Goal: Information Seeking & Learning: Learn about a topic

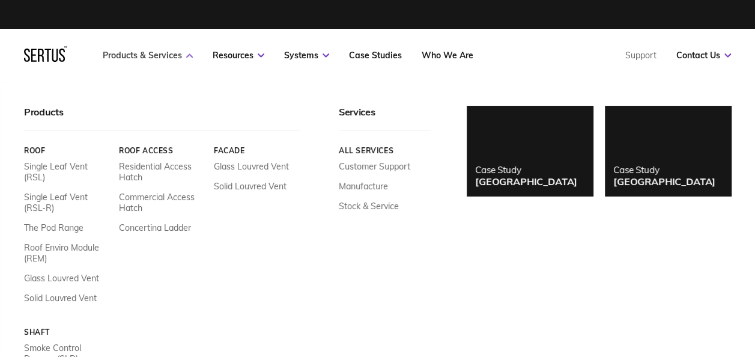
click at [190, 53] on link "Products & Services" at bounding box center [148, 55] width 90 height 11
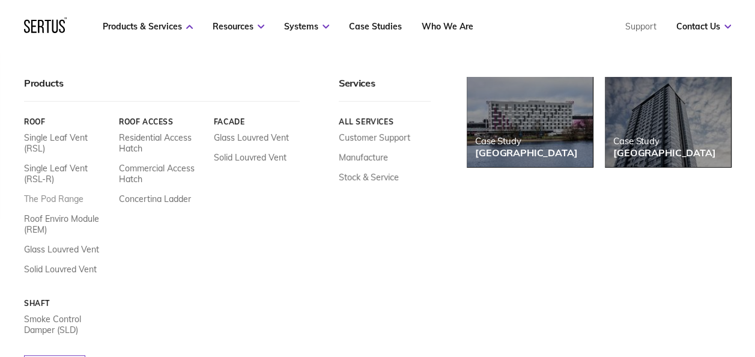
scroll to position [180, 0]
click at [56, 264] on link "Solid Louvred Vent" at bounding box center [60, 269] width 73 height 11
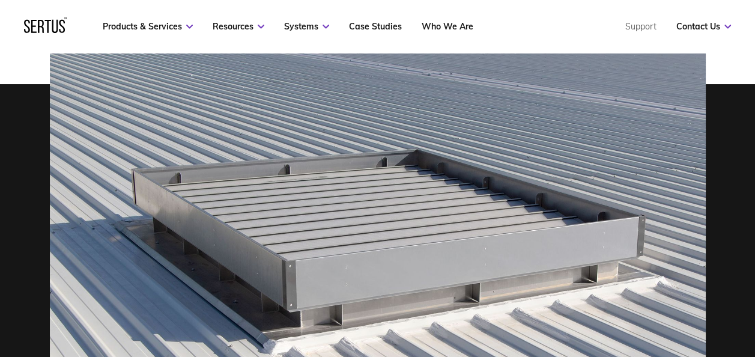
scroll to position [421, 0]
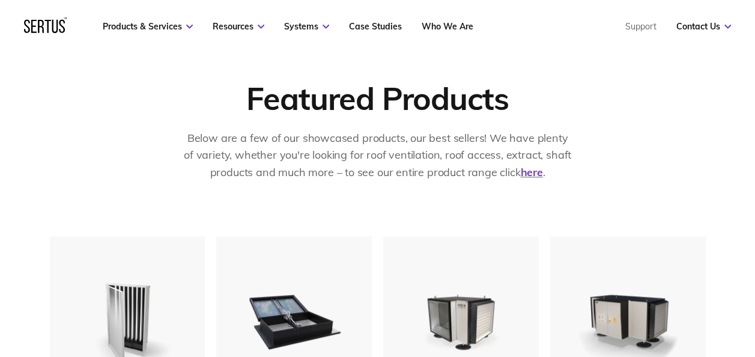
scroll to position [180, 0]
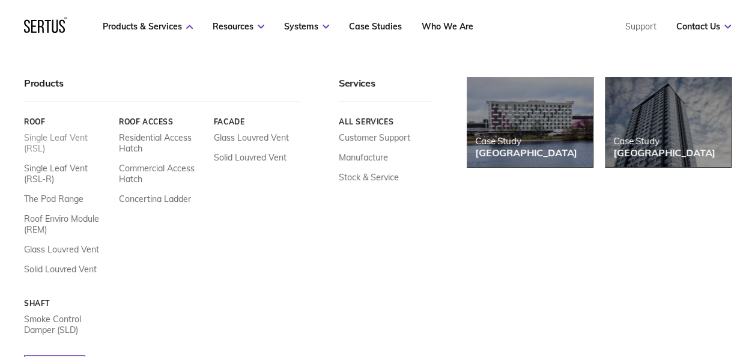
click at [58, 138] on link "Single Leaf Vent (RSL)" at bounding box center [67, 143] width 86 height 22
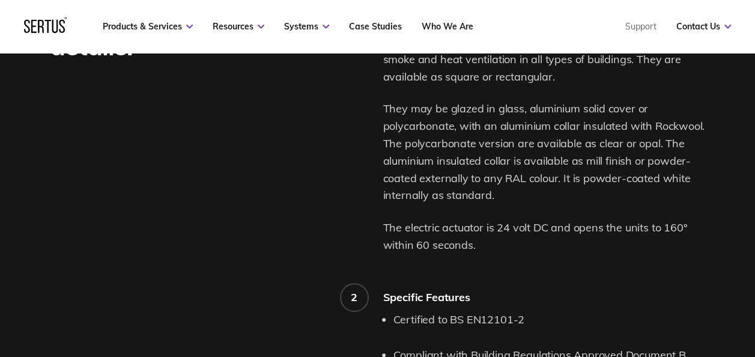
scroll to position [1082, 0]
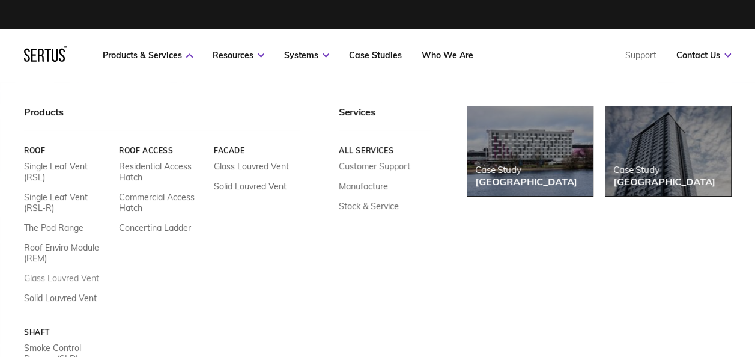
click at [54, 276] on link "Glass Louvred Vent" at bounding box center [61, 278] width 75 height 11
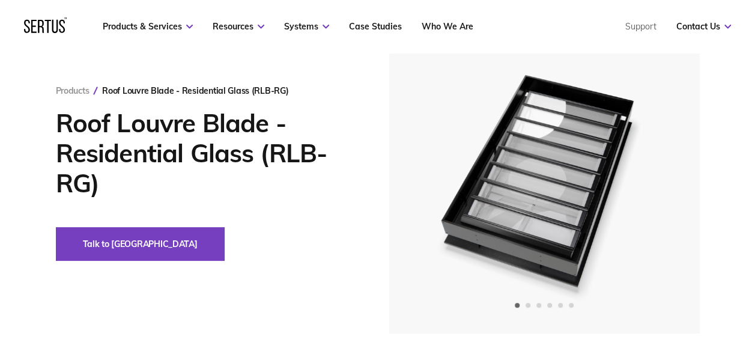
scroll to position [60, 0]
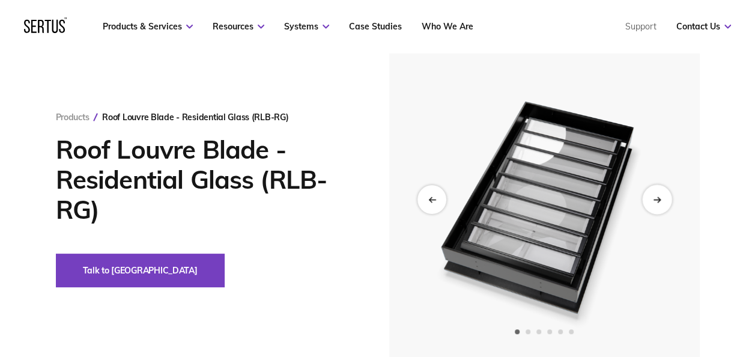
click at [657, 205] on div "Next slide" at bounding box center [656, 198] width 29 height 29
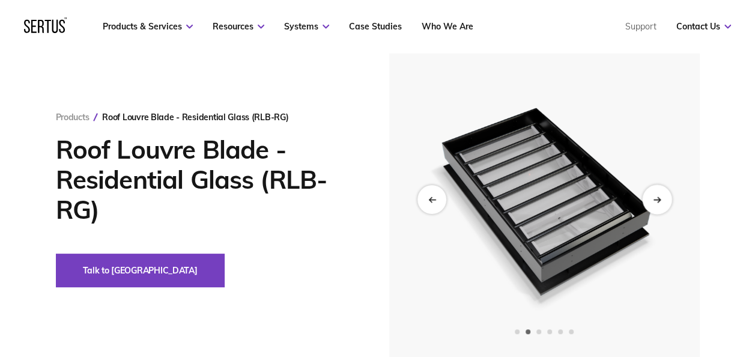
click at [657, 205] on div "Next slide" at bounding box center [656, 198] width 29 height 29
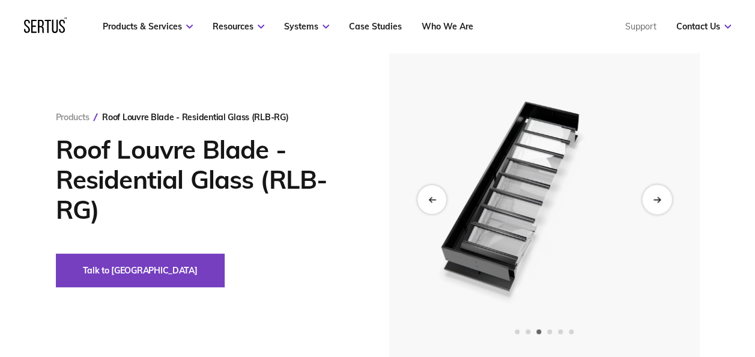
click at [657, 205] on div "Next slide" at bounding box center [656, 198] width 29 height 29
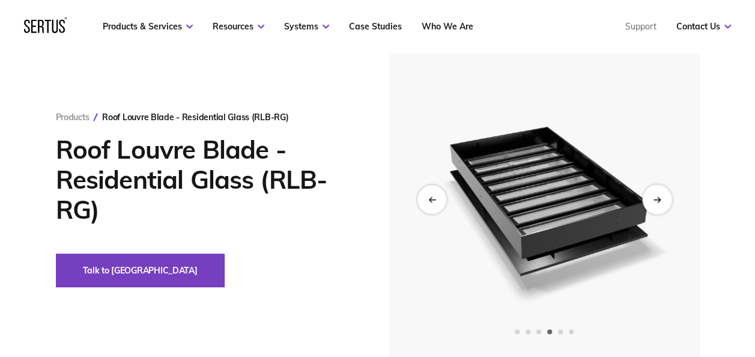
click at [657, 205] on div "Next slide" at bounding box center [656, 198] width 29 height 29
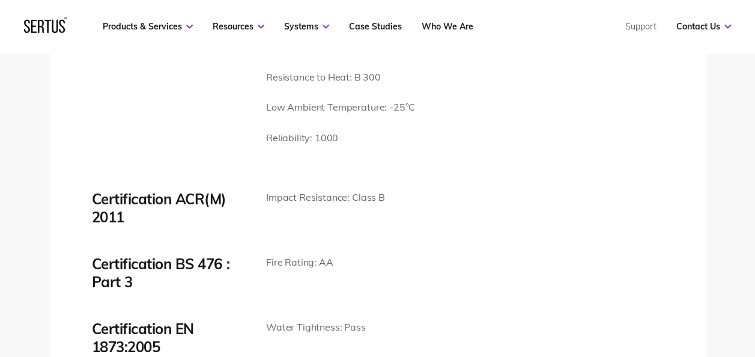
scroll to position [2584, 0]
